Goal: Task Accomplishment & Management: Manage account settings

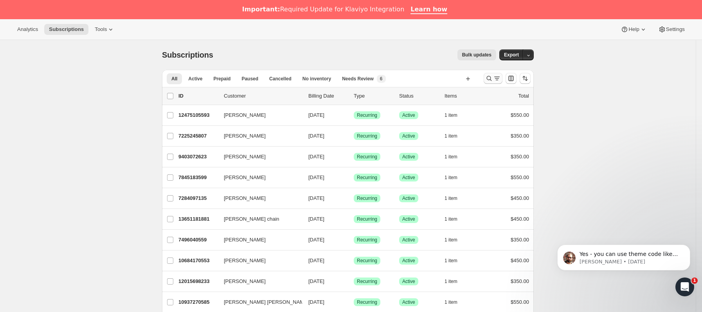
click at [497, 80] on icon "Buscar y filtrar resultados" at bounding box center [497, 78] width 8 height 8
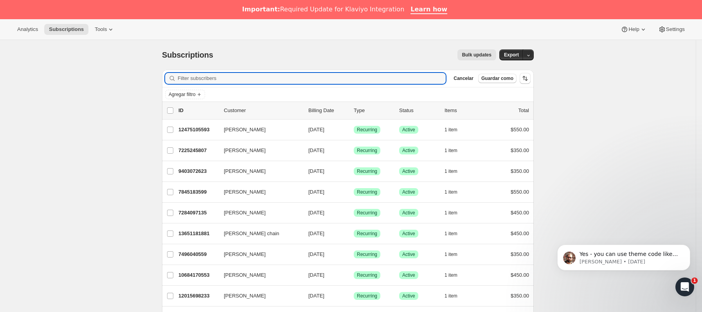
paste input "[PERSON_NAME][EMAIL_ADDRESS][PERSON_NAME][DOMAIN_NAME]"
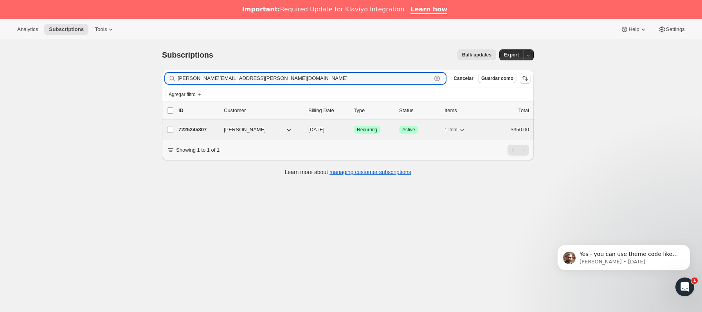
type input "[PERSON_NAME][EMAIL_ADDRESS][PERSON_NAME][DOMAIN_NAME]"
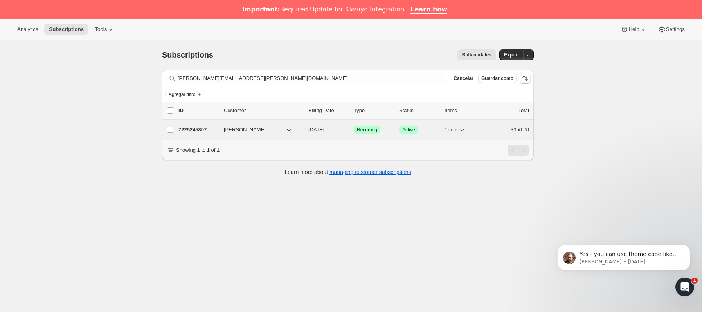
click at [235, 132] on span "[PERSON_NAME]" at bounding box center [245, 130] width 42 height 8
click at [215, 129] on p "7225245807" at bounding box center [198, 130] width 39 height 8
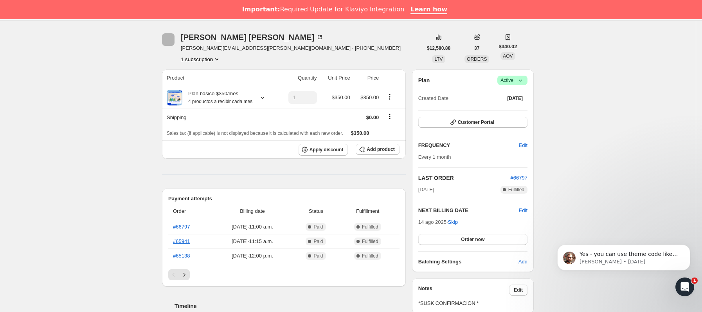
scroll to position [117, 0]
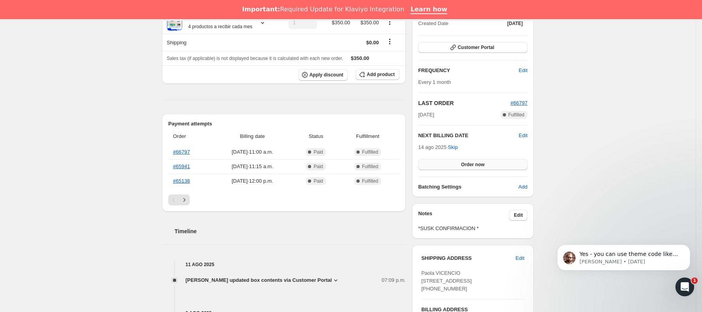
click at [502, 168] on button "Order now" at bounding box center [473, 164] width 109 height 11
click at [501, 168] on button "Click to confirm" at bounding box center [473, 164] width 109 height 11
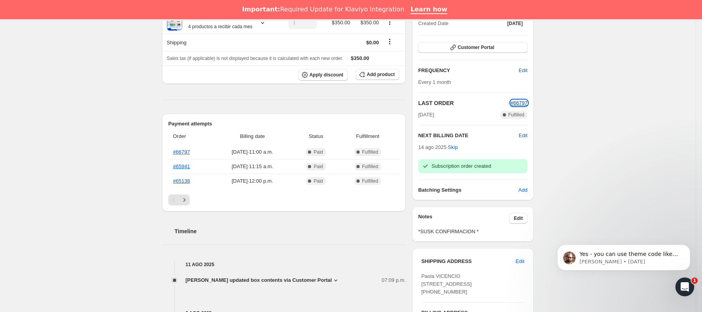
click at [524, 106] on span "#66797" at bounding box center [519, 103] width 17 height 6
